Goal: Information Seeking & Learning: Learn about a topic

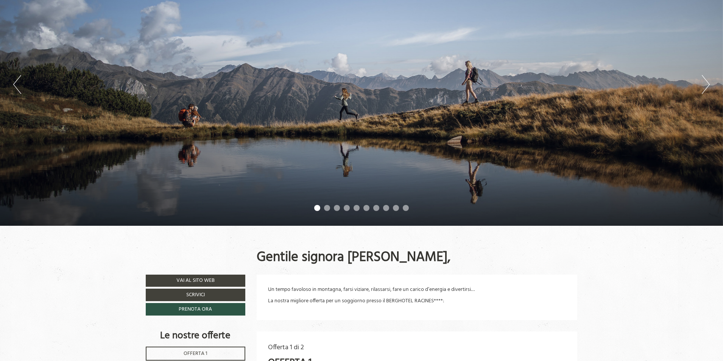
scroll to position [113, 0]
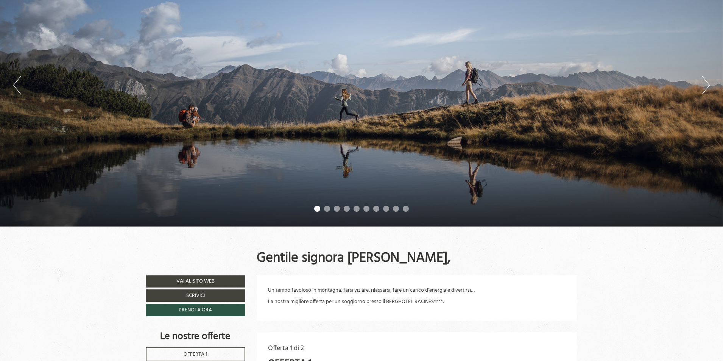
click at [329, 208] on li "2" at bounding box center [327, 209] width 6 height 6
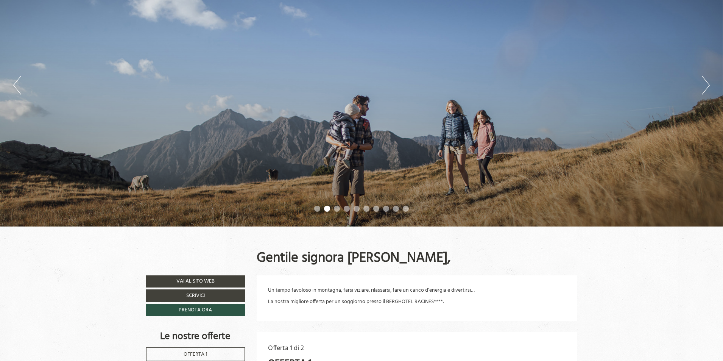
click at [336, 207] on li "3" at bounding box center [337, 209] width 6 height 6
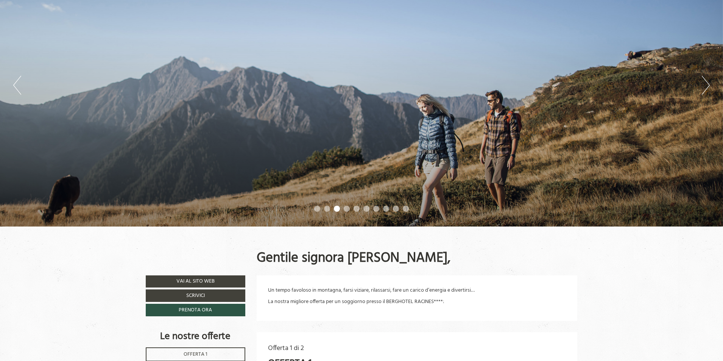
click at [345, 208] on li "4" at bounding box center [347, 209] width 6 height 6
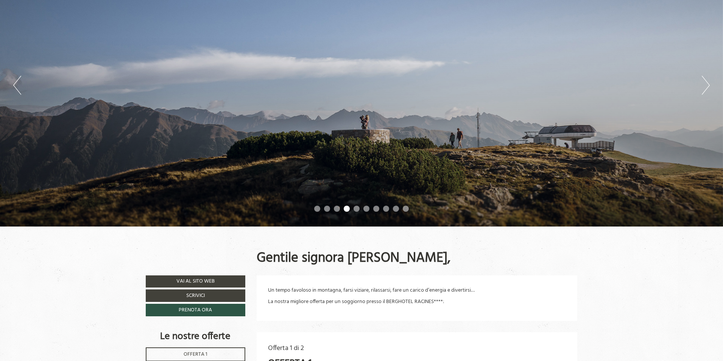
click at [354, 208] on li "5" at bounding box center [357, 209] width 6 height 6
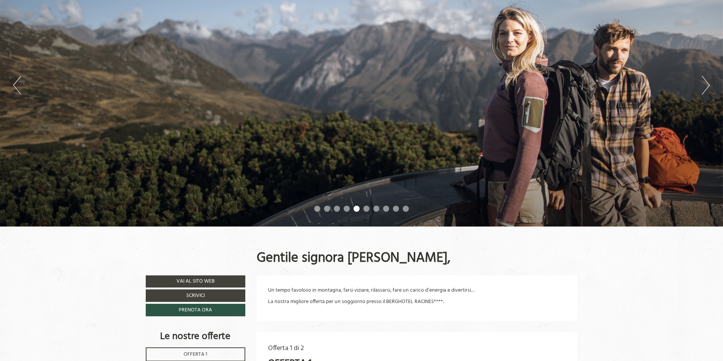
click at [369, 209] on li "6" at bounding box center [366, 209] width 6 height 6
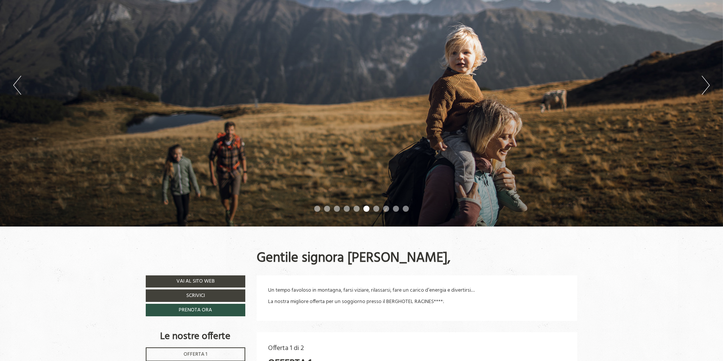
click at [375, 209] on li "7" at bounding box center [376, 209] width 6 height 6
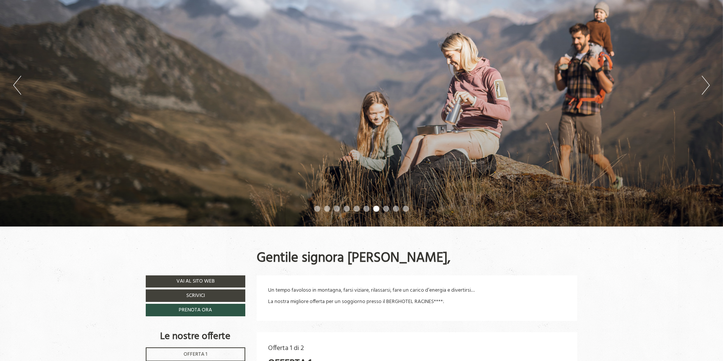
click at [383, 208] on li "8" at bounding box center [386, 209] width 6 height 6
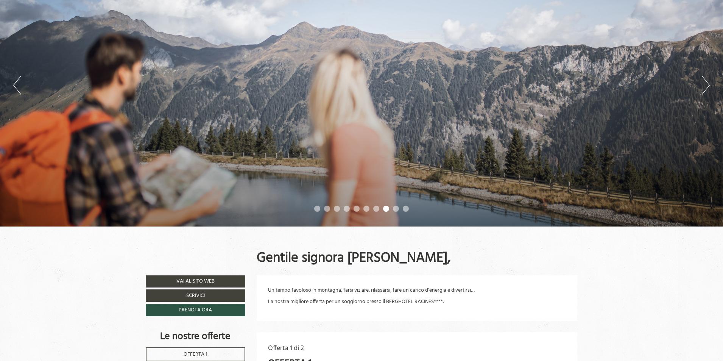
click at [396, 208] on li "9" at bounding box center [396, 209] width 6 height 6
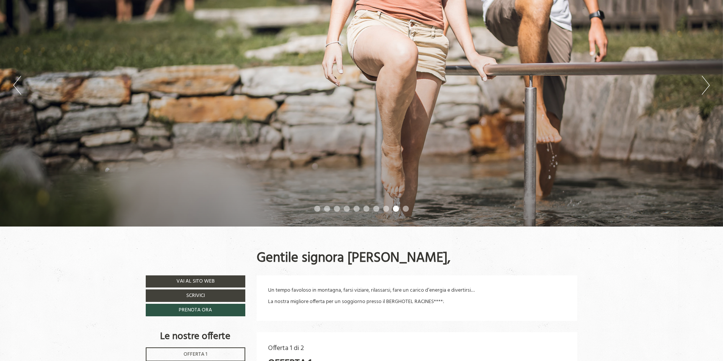
click at [406, 208] on li "10" at bounding box center [406, 209] width 6 height 6
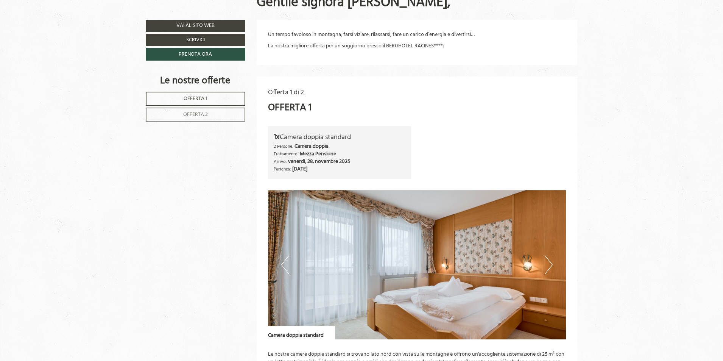
scroll to position [454, 0]
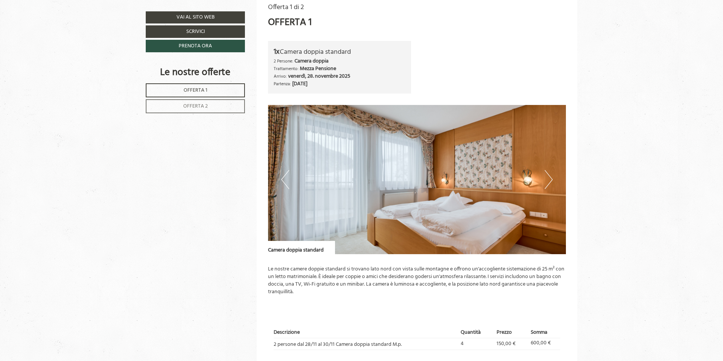
click at [551, 177] on button "Next" at bounding box center [549, 179] width 8 height 19
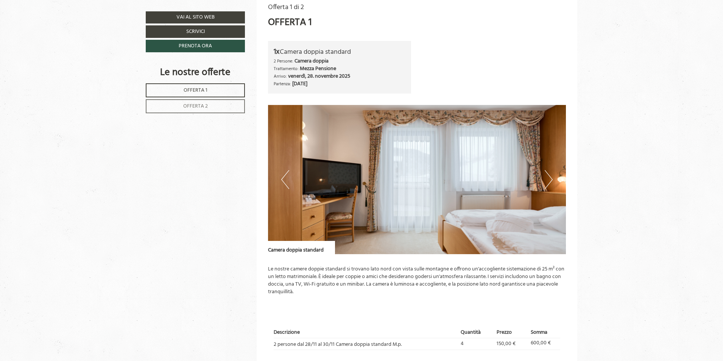
click at [549, 177] on button "Next" at bounding box center [549, 179] width 8 height 19
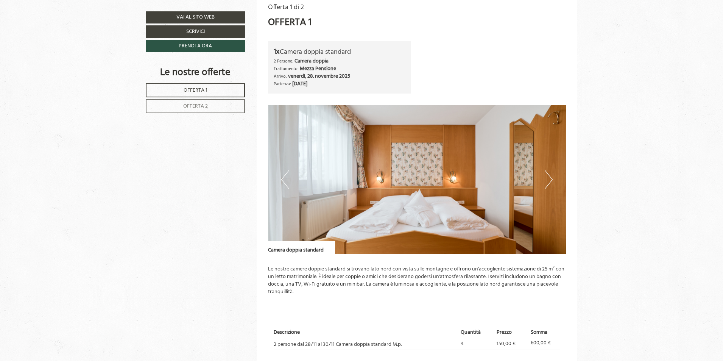
click at [549, 177] on button "Next" at bounding box center [549, 179] width 8 height 19
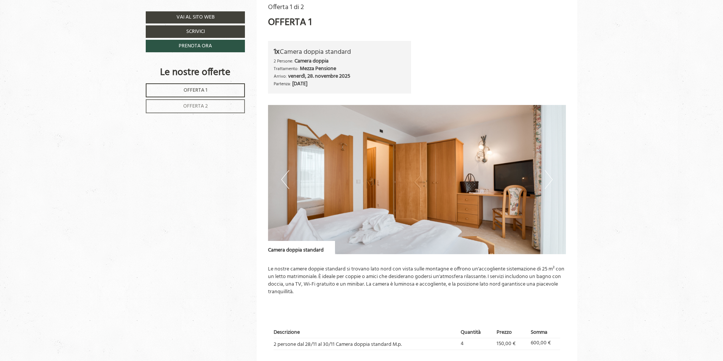
click at [549, 177] on button "Next" at bounding box center [549, 179] width 8 height 19
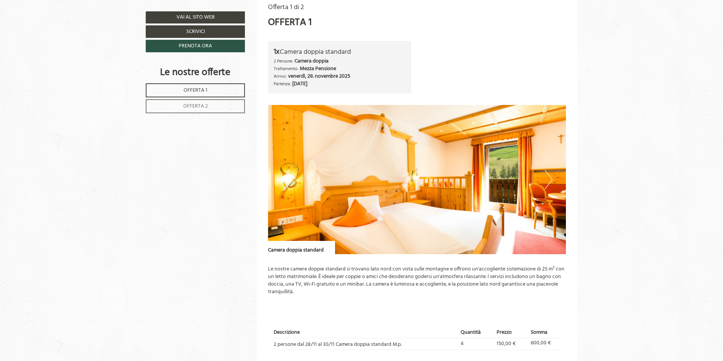
click at [547, 180] on button "Next" at bounding box center [549, 179] width 8 height 19
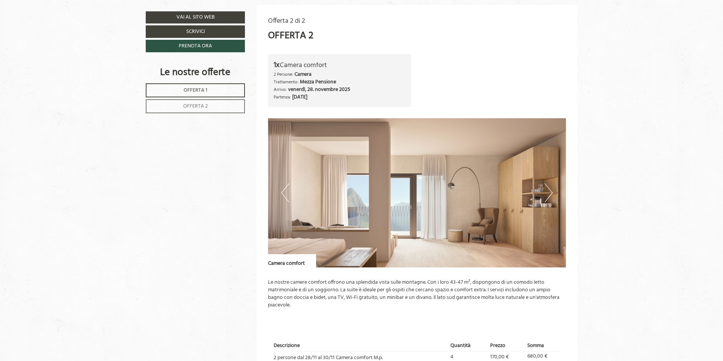
scroll to position [908, 0]
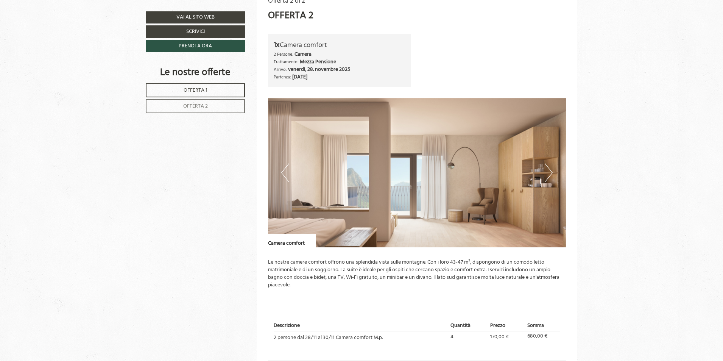
click at [546, 172] on button "Next" at bounding box center [549, 172] width 8 height 19
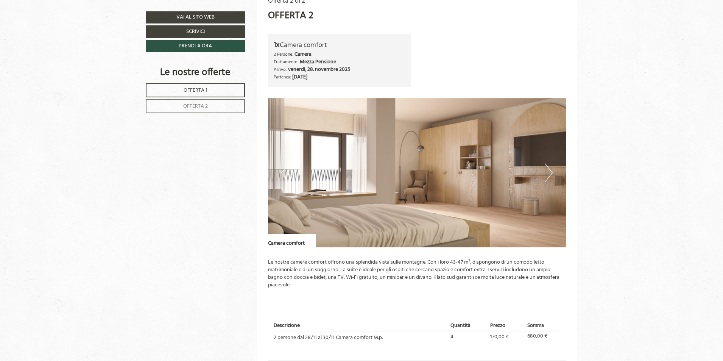
click at [547, 172] on button "Next" at bounding box center [549, 172] width 8 height 19
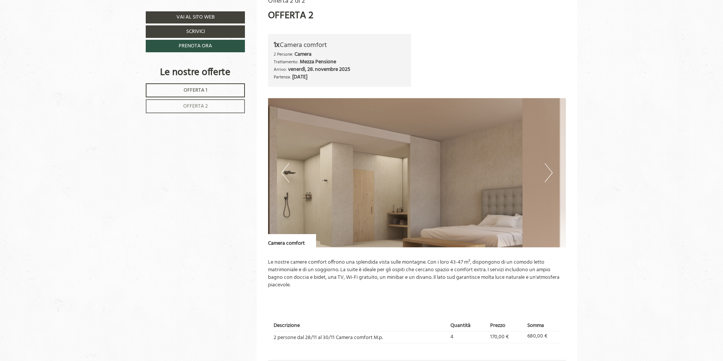
click at [547, 172] on button "Next" at bounding box center [549, 172] width 8 height 19
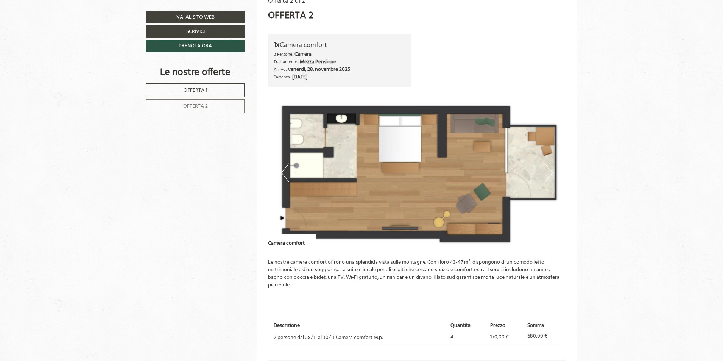
click at [547, 172] on button "Next" at bounding box center [549, 172] width 8 height 19
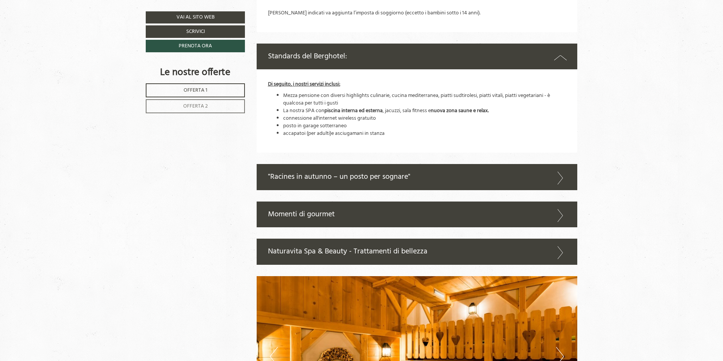
scroll to position [1362, 0]
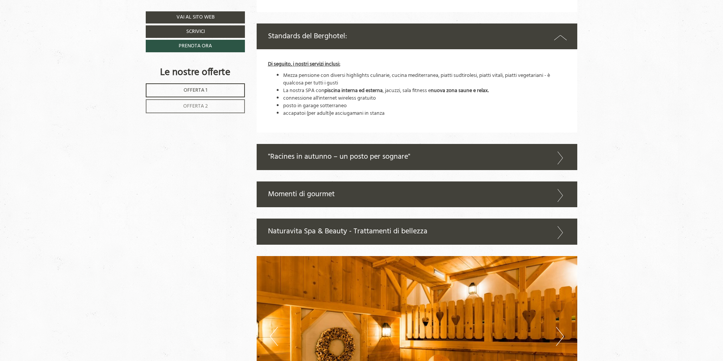
click at [463, 161] on div ""Racines in autunno – un posto per sognare"" at bounding box center [417, 157] width 321 height 26
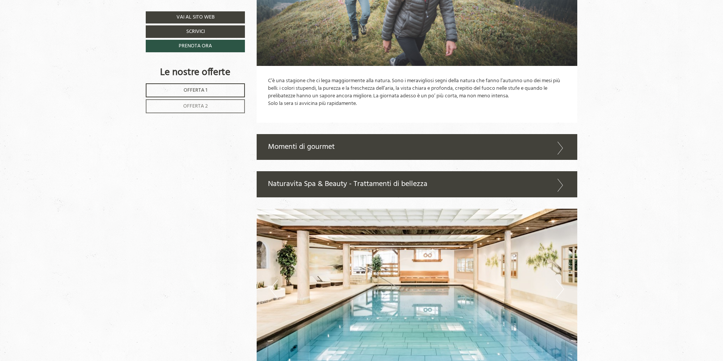
scroll to position [1627, 0]
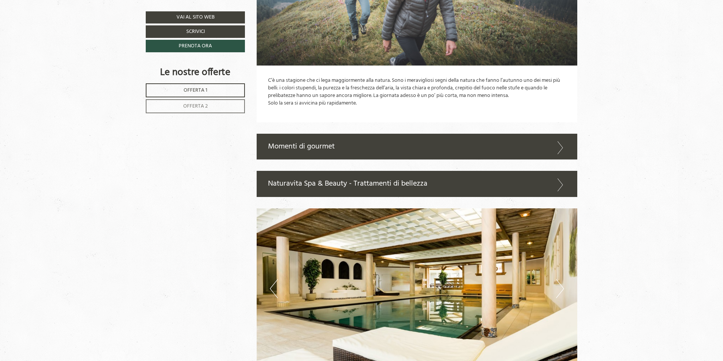
click at [552, 151] on div "Momenti di gourmet" at bounding box center [417, 147] width 321 height 26
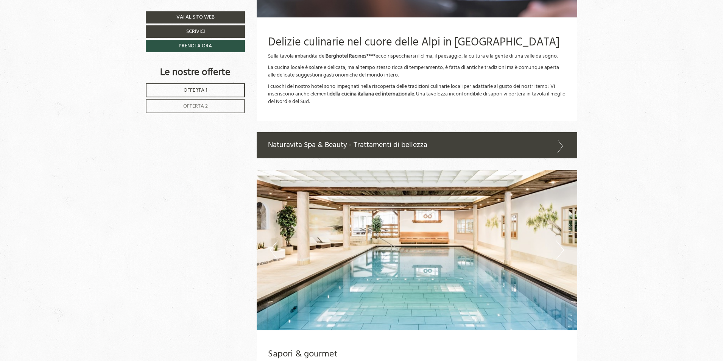
scroll to position [1930, 0]
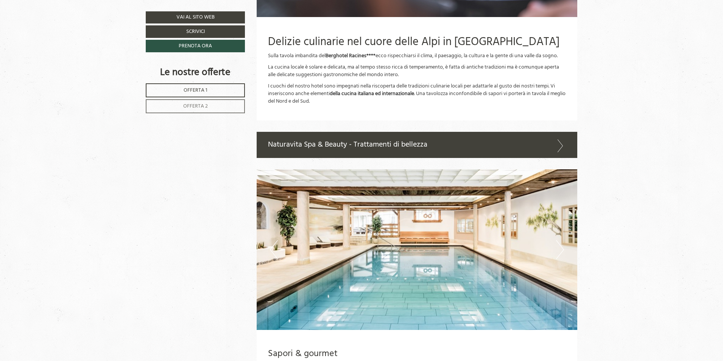
click at [561, 142] on icon at bounding box center [560, 145] width 11 height 13
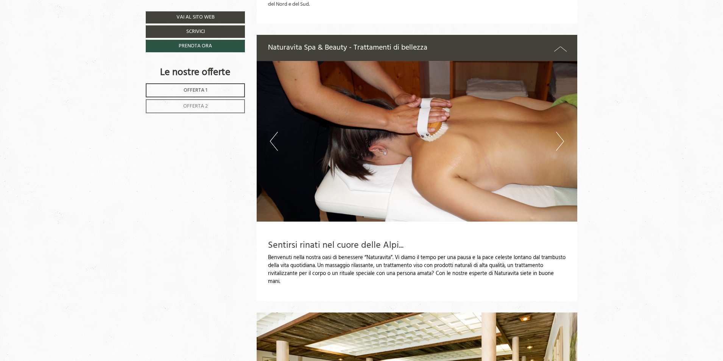
scroll to position [2044, 0]
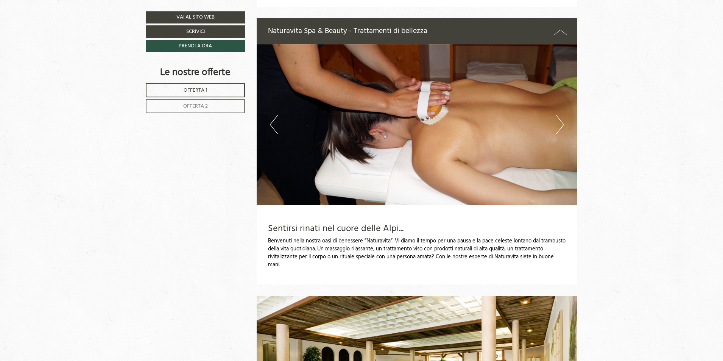
click at [557, 125] on button "Next" at bounding box center [560, 124] width 8 height 19
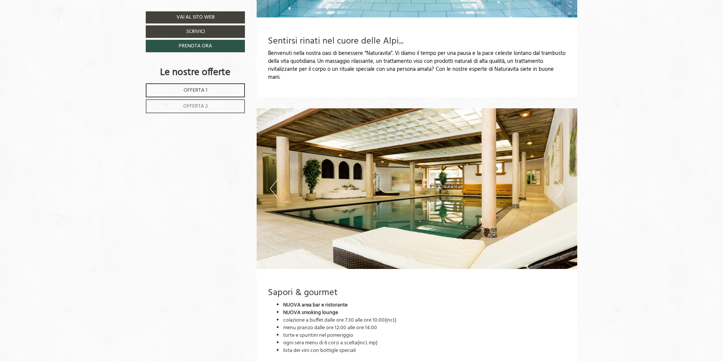
scroll to position [2233, 0]
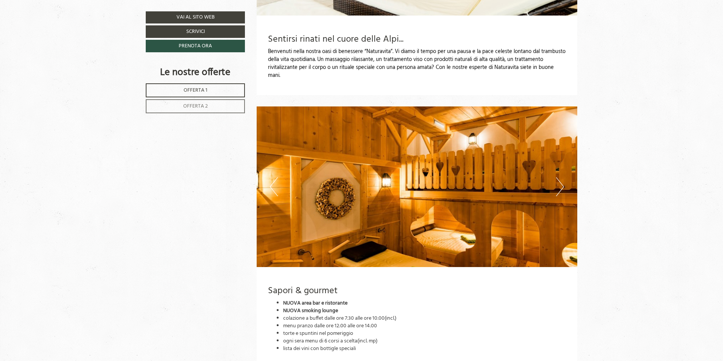
click at [562, 183] on button "Next" at bounding box center [560, 186] width 8 height 19
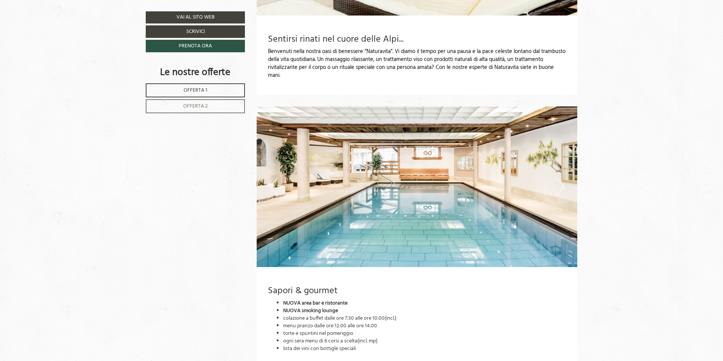
click at [562, 182] on button "Next" at bounding box center [560, 186] width 8 height 19
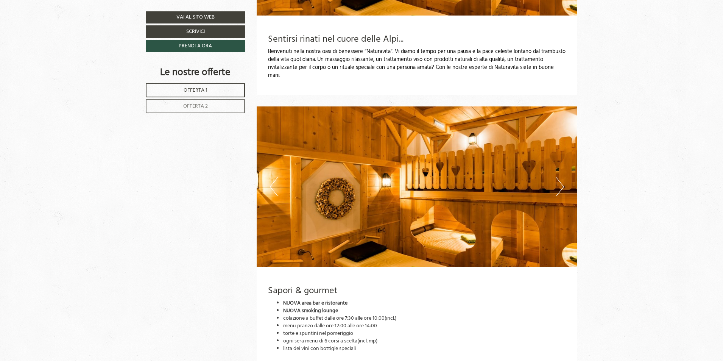
click at [561, 182] on button "Next" at bounding box center [560, 186] width 8 height 19
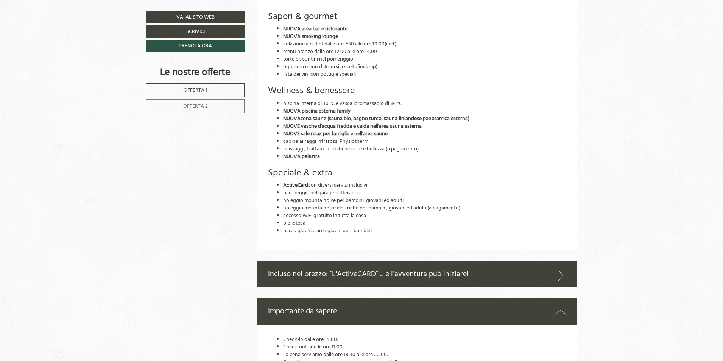
scroll to position [2536, 0]
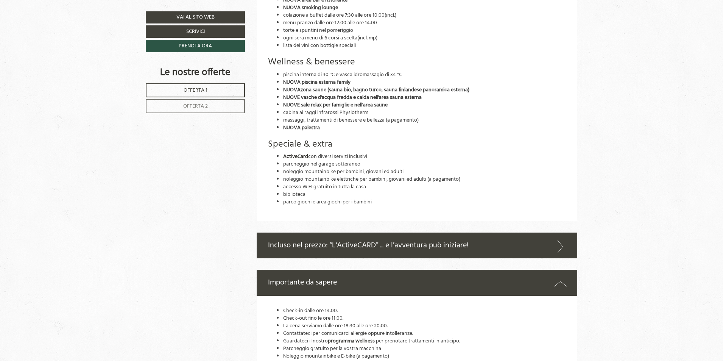
click at [559, 243] on icon at bounding box center [560, 246] width 11 height 13
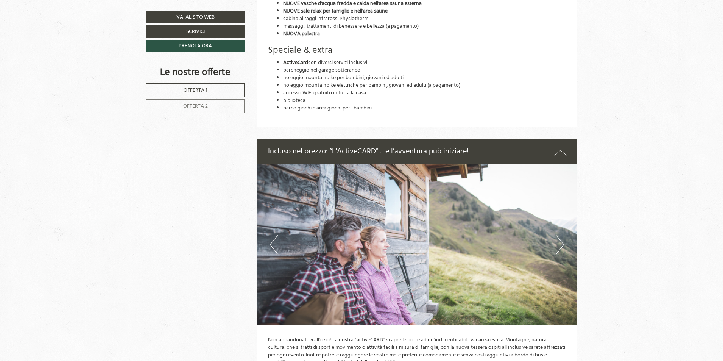
scroll to position [2650, 0]
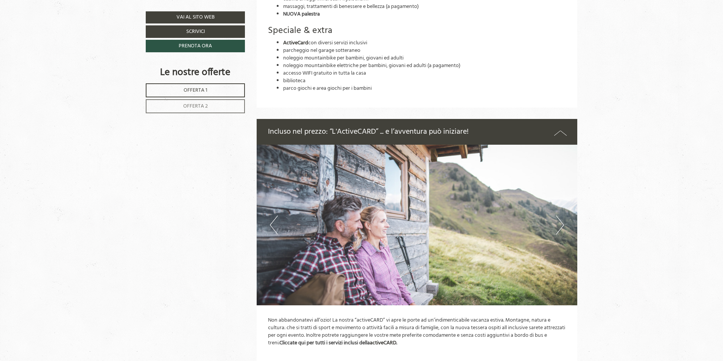
click at [558, 222] on button "Next" at bounding box center [560, 224] width 8 height 19
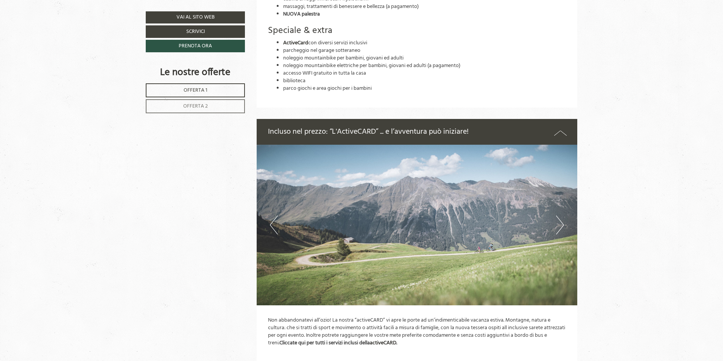
click at [558, 222] on button "Next" at bounding box center [560, 224] width 8 height 19
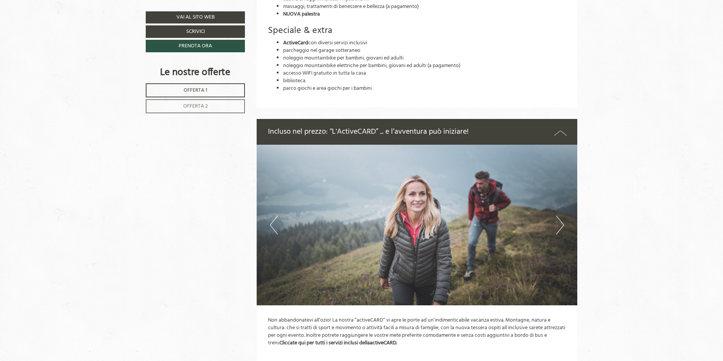
click at [558, 222] on button "Next" at bounding box center [560, 224] width 8 height 19
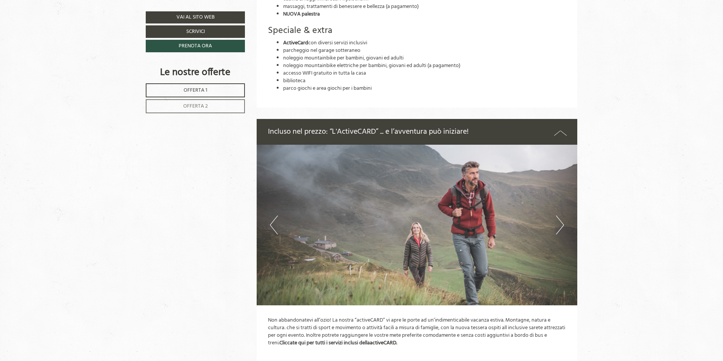
click at [558, 222] on button "Next" at bounding box center [560, 224] width 8 height 19
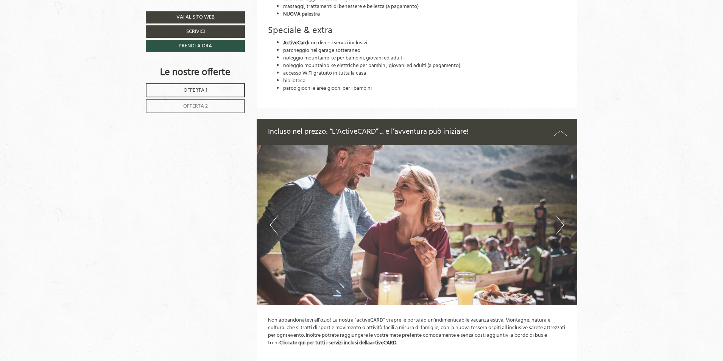
click at [558, 222] on button "Next" at bounding box center [560, 224] width 8 height 19
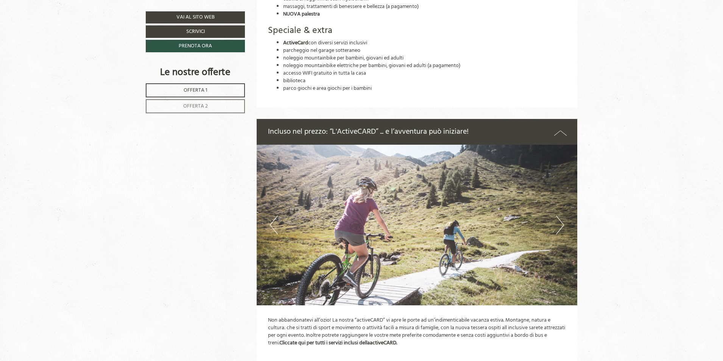
click at [558, 222] on button "Next" at bounding box center [560, 224] width 8 height 19
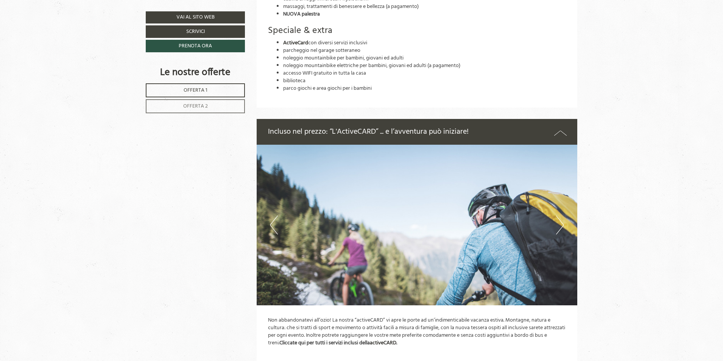
click at [557, 222] on button "Next" at bounding box center [560, 224] width 8 height 19
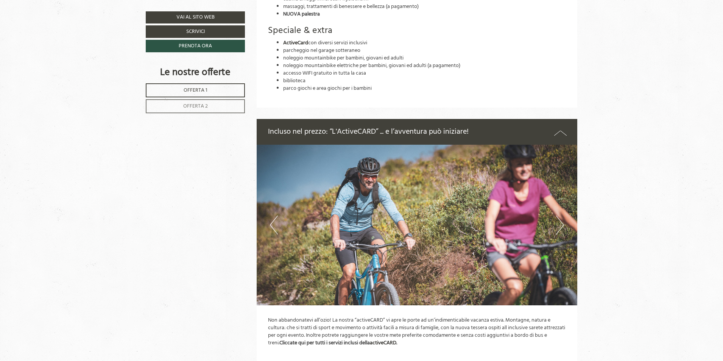
click at [557, 222] on button "Next" at bounding box center [560, 224] width 8 height 19
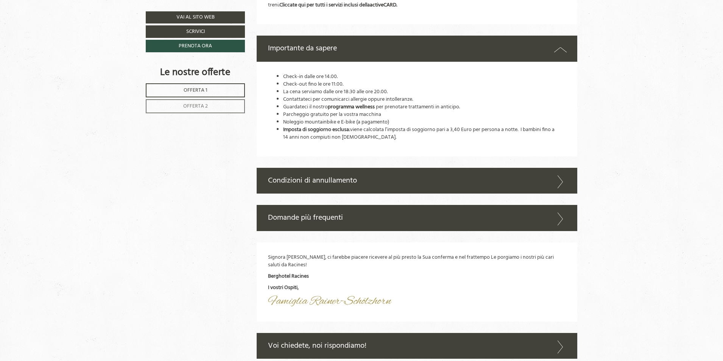
scroll to position [2990, 0]
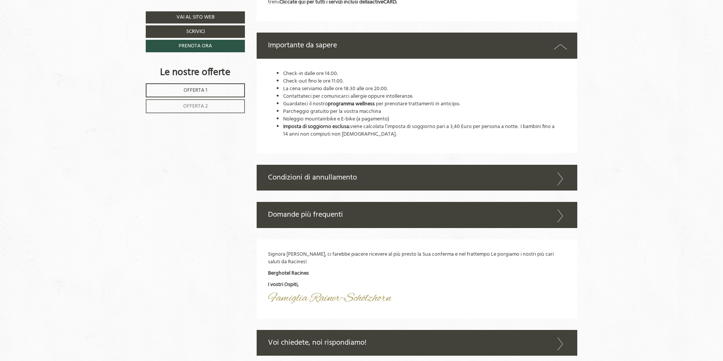
click at [352, 181] on div "Condizioni di annullamento" at bounding box center [417, 178] width 321 height 26
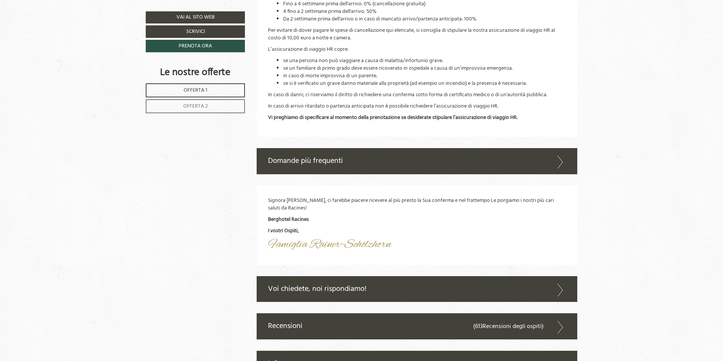
scroll to position [3217, 0]
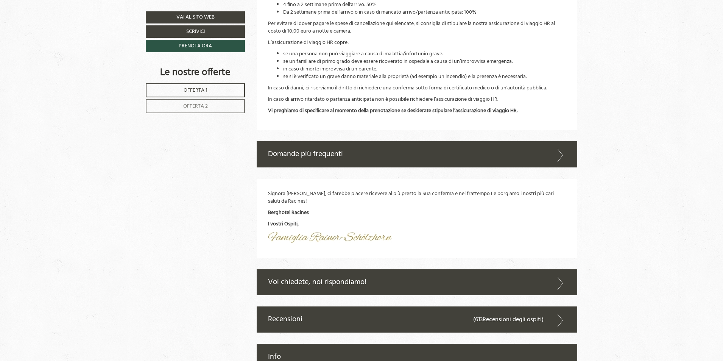
click at [564, 156] on icon at bounding box center [560, 155] width 11 height 13
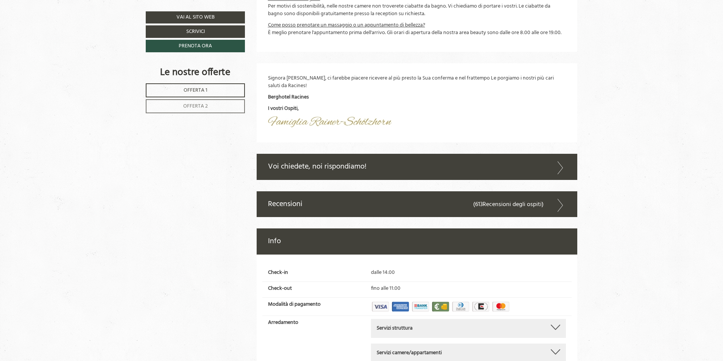
scroll to position [3710, 0]
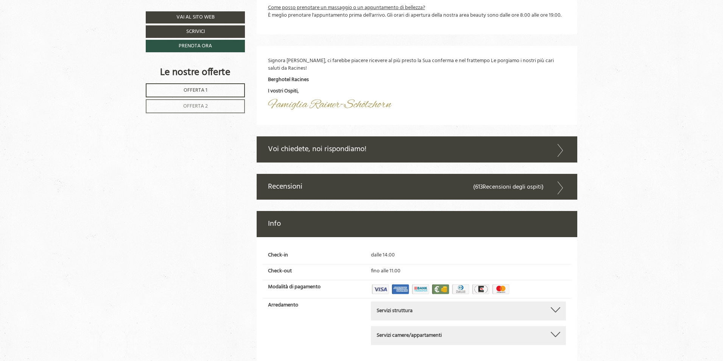
click at [516, 187] on span "Recensioni degli ospiti" at bounding box center [512, 187] width 59 height 10
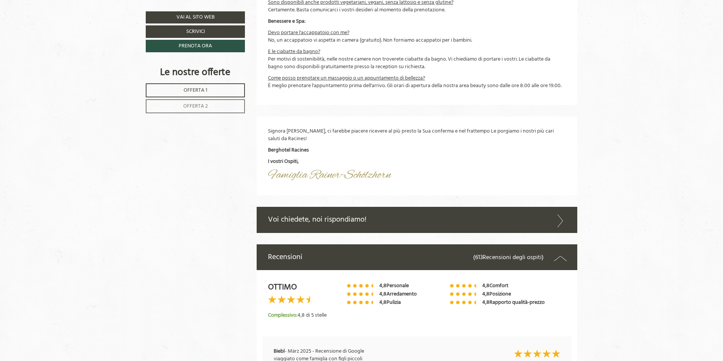
scroll to position [3654, 0]
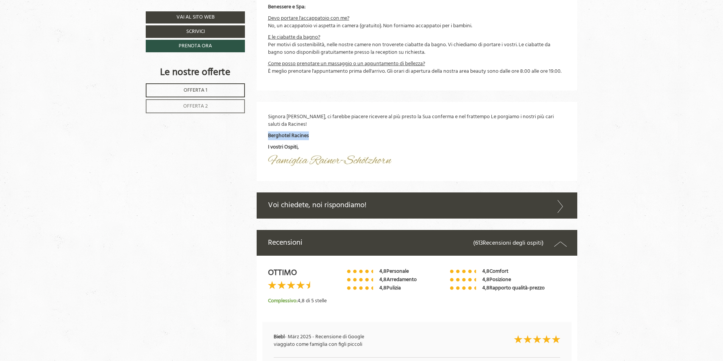
drag, startPoint x: 268, startPoint y: 135, endPoint x: 307, endPoint y: 137, distance: 39.0
click at [307, 137] on strong "Berghotel Racines" at bounding box center [288, 135] width 41 height 9
copy strong "Berghotel Racines"
